Goal: Navigation & Orientation: Find specific page/section

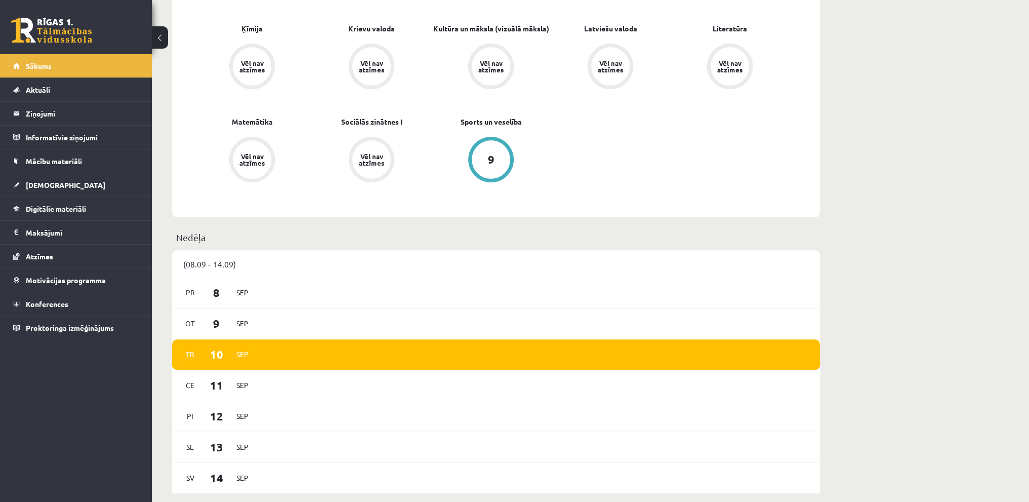
scroll to position [557, 0]
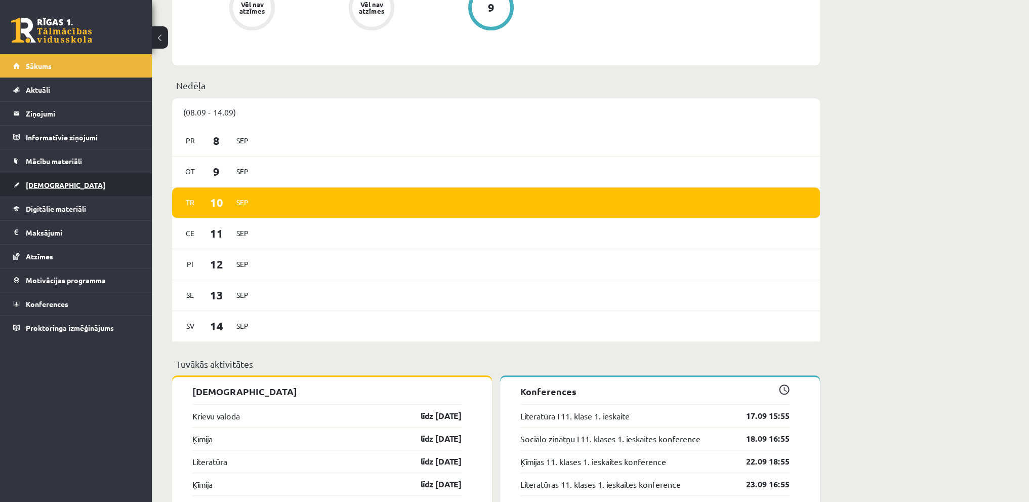
click at [50, 191] on link "[DEMOGRAPHIC_DATA]" at bounding box center [76, 184] width 126 height 23
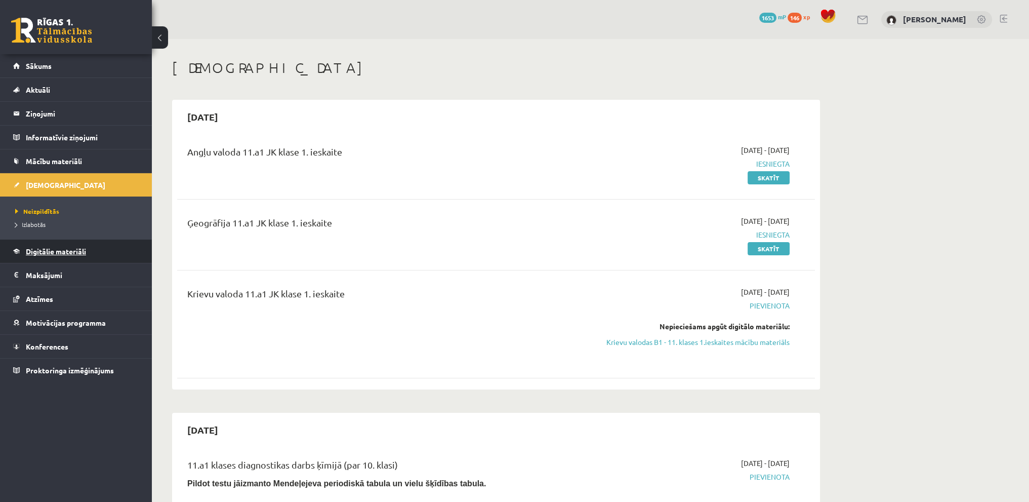
click at [118, 255] on link "Digitālie materiāli" at bounding box center [76, 250] width 126 height 23
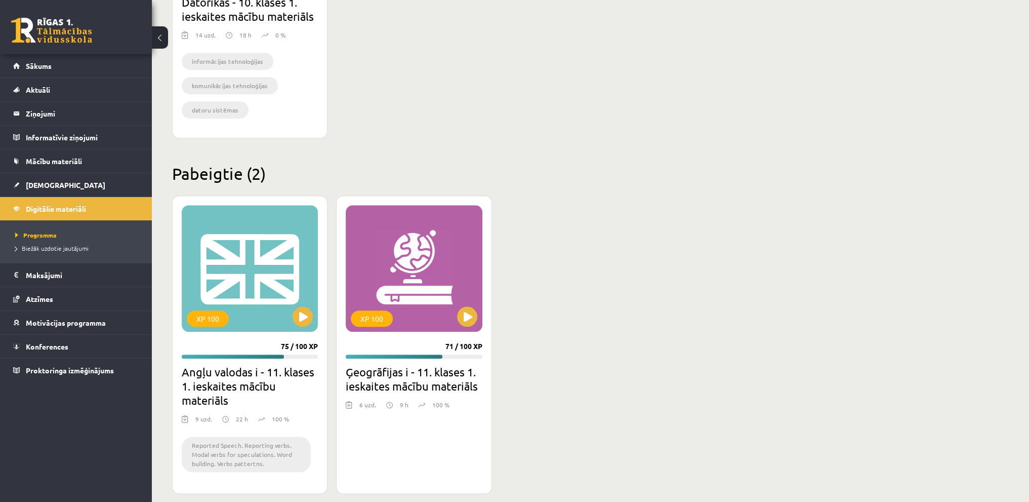
scroll to position [1130, 0]
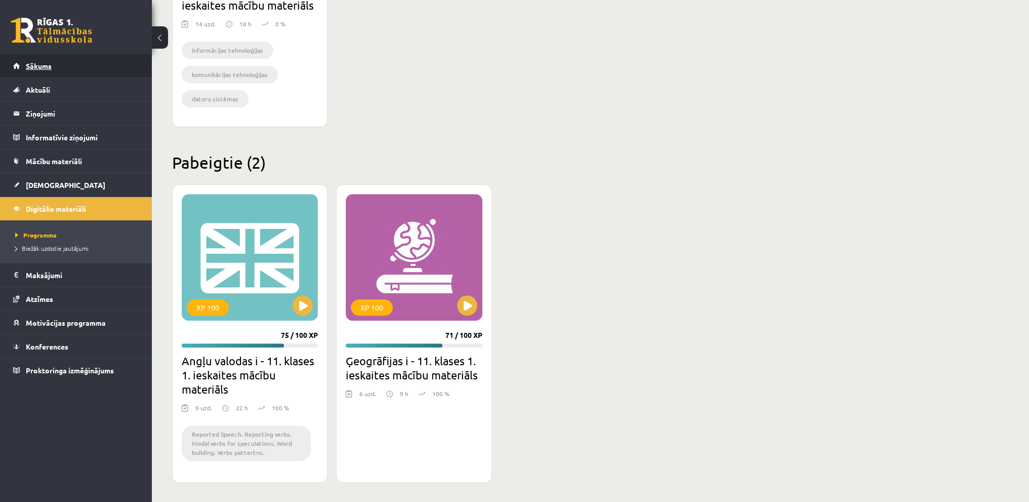
click at [48, 70] on link "Sākums" at bounding box center [76, 65] width 126 height 23
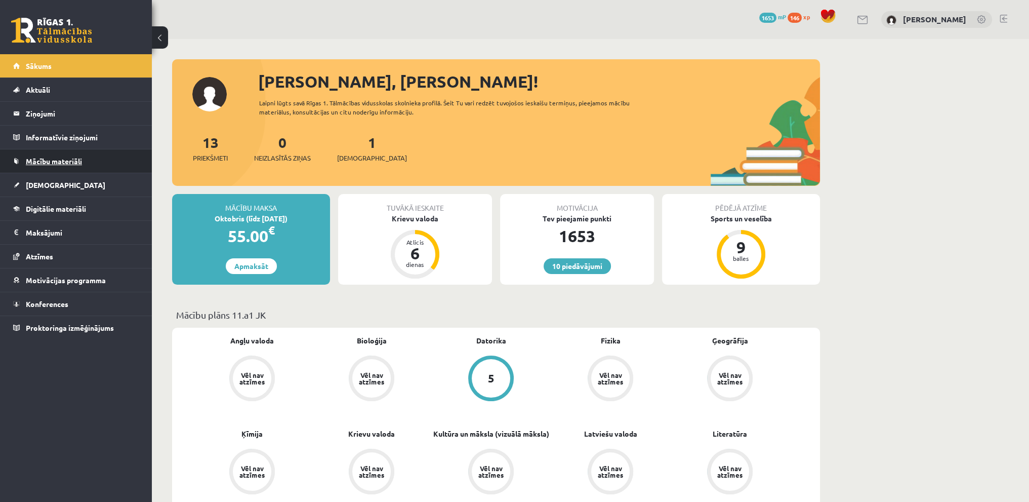
click at [85, 159] on link "Mācību materiāli" at bounding box center [76, 160] width 126 height 23
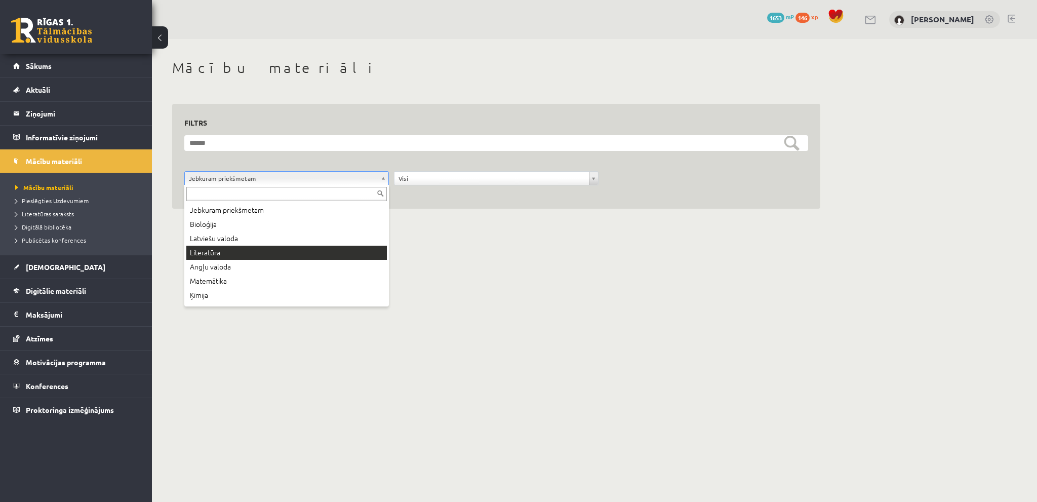
scroll to position [97, 0]
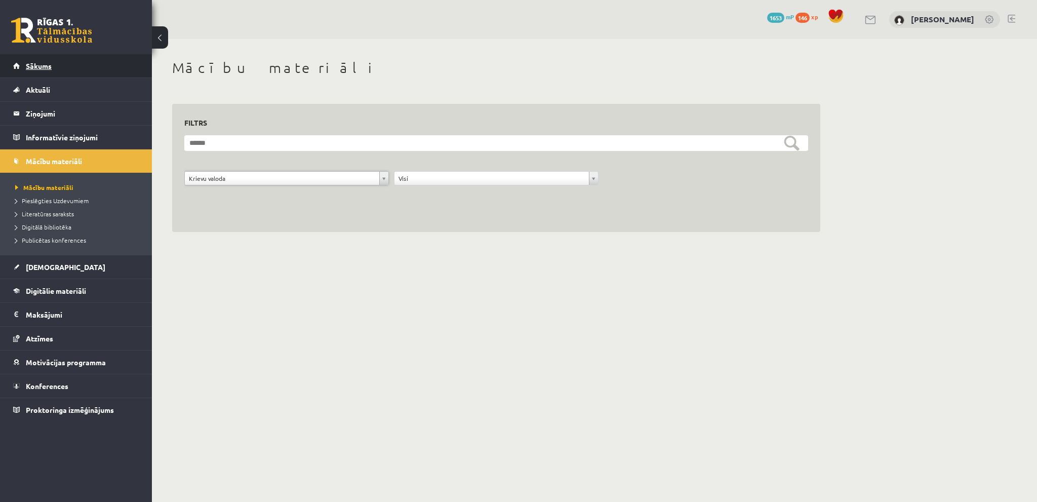
click at [37, 65] on span "Sākums" at bounding box center [39, 65] width 26 height 9
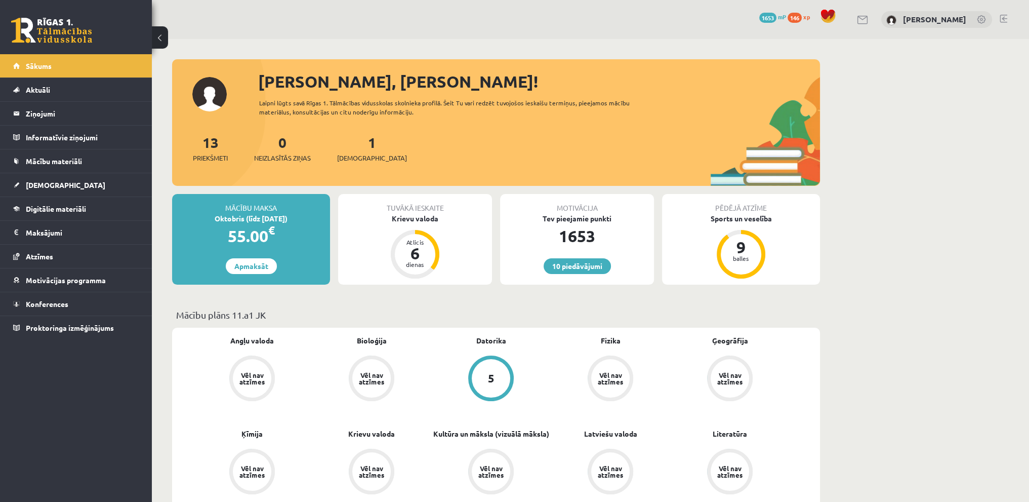
click at [1006, 19] on link at bounding box center [1004, 19] width 8 height 8
